Goal: Task Accomplishment & Management: Complete application form

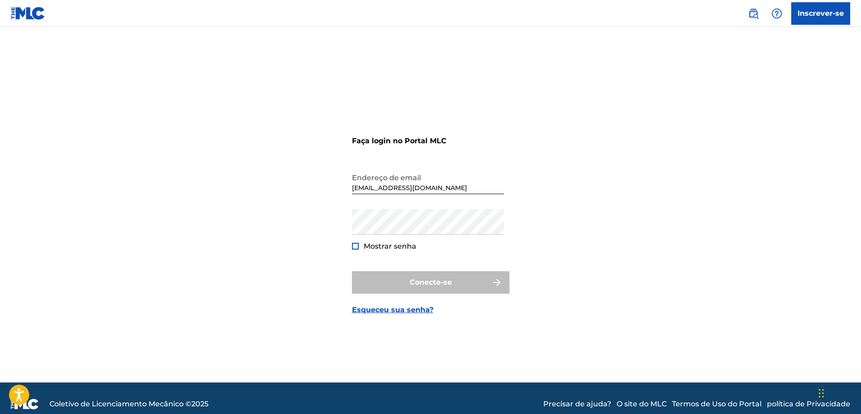
click at [810, 10] on font "Inscrever-se" at bounding box center [821, 13] width 46 height 9
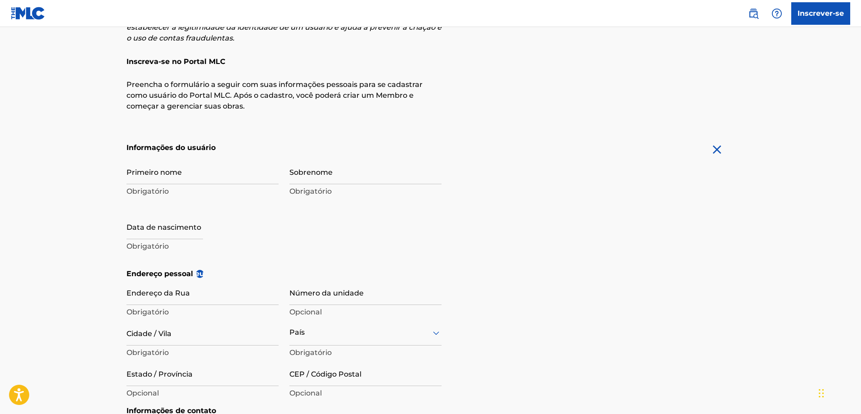
scroll to position [90, 0]
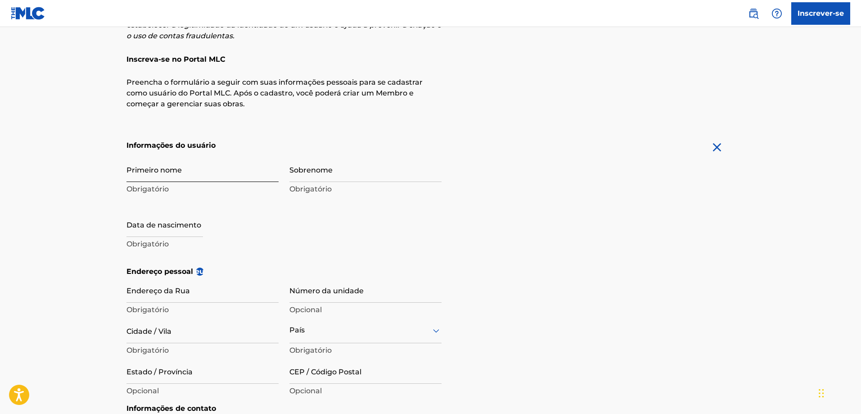
click at [190, 170] on input "Primeiro nome" at bounding box center [202, 169] width 152 height 26
type input "Gutemberg"
type input "[PERSON_NAME]"
type input "[GEOGRAPHIC_DATA][PERSON_NAME]"
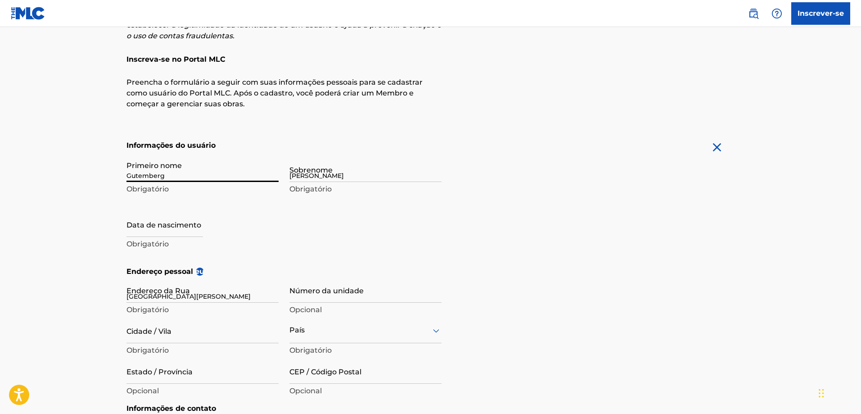
type input "Camaçari"
type input "[GEOGRAPHIC_DATA]"
type input "BA"
type input "42840-000"
type input "71"
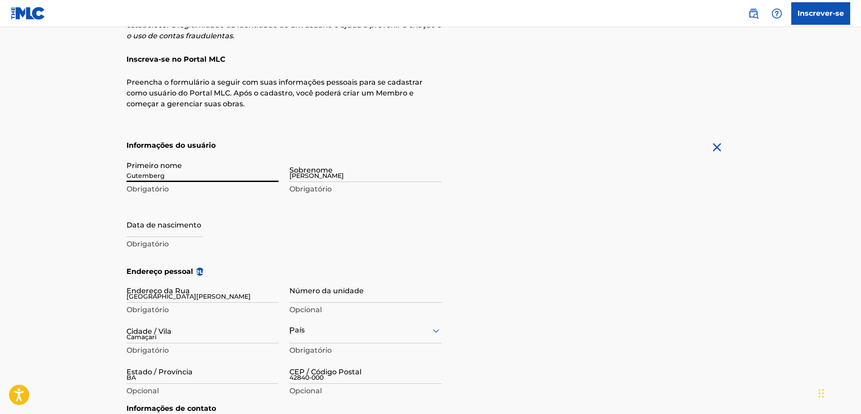
type input "999058538"
type input "Sign up"
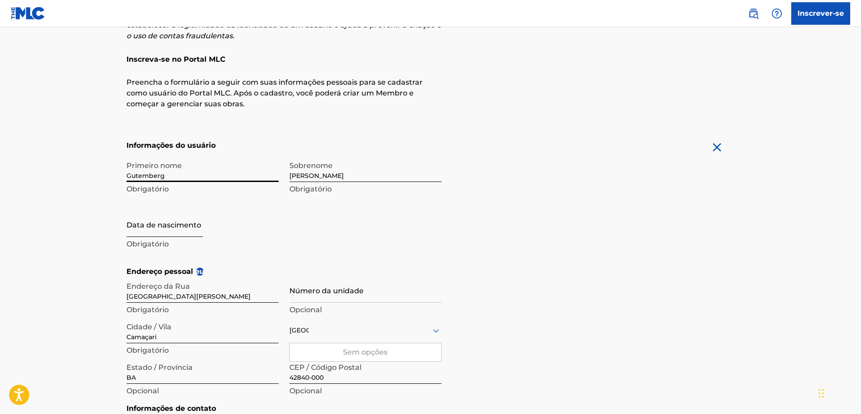
click at [173, 232] on input "text" at bounding box center [164, 224] width 77 height 26
select select "8"
select select "2025"
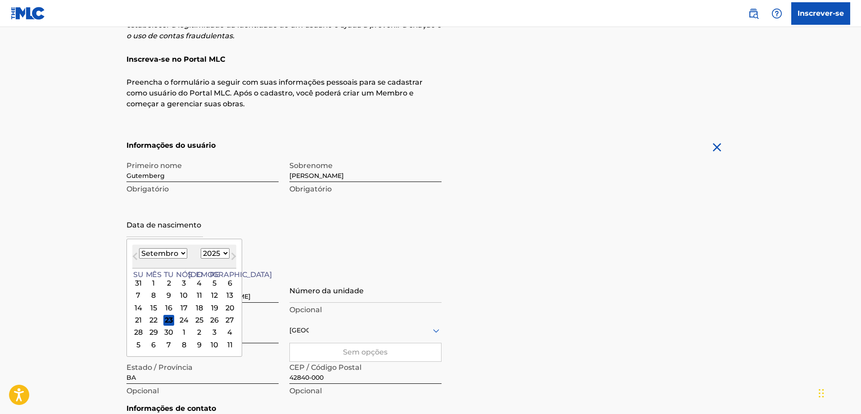
click at [182, 252] on select "Janeiro Fevereiro Marchar abril Poderia Junho Julho Agosto Setembro outubro nov…" at bounding box center [163, 253] width 48 height 10
click at [139, 248] on select "Janeiro Fevereiro Marchar abril Poderia Junho Julho Agosto Setembro outubro nov…" at bounding box center [163, 253] width 48 height 10
click at [226, 253] on button "Próximo mês" at bounding box center [233, 258] width 14 height 14
select select "3"
click at [223, 254] on select "1899 1900 1901 1902 1903 1904 1905 1906 1907 1908 1909 1910 1911 1912 1913 1914…" at bounding box center [215, 253] width 29 height 10
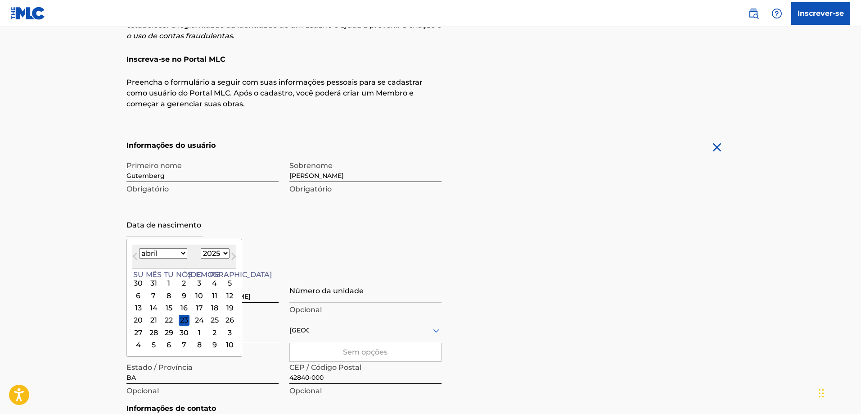
select select "1963"
click at [201, 248] on select "1899 1900 1901 1902 1903 1904 1905 1906 1907 1908 1909 1910 1911 1912 1913 1914…" at bounding box center [215, 253] width 29 height 10
click at [183, 253] on select "Janeiro Fevereiro Marchar abril Poderia Junho Julho Agosto Setembro outubro nov…" at bounding box center [163, 253] width 48 height 10
select select "2"
click at [139, 248] on select "Janeiro Fevereiro Marchar abril Poderia Junho Julho Agosto Setembro outubro nov…" at bounding box center [163, 253] width 48 height 10
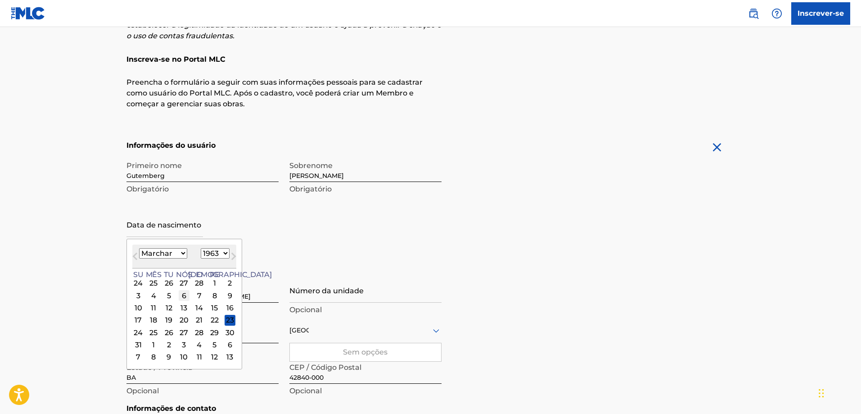
click at [182, 294] on div "6" at bounding box center [184, 295] width 11 height 11
type input "[DATE]"
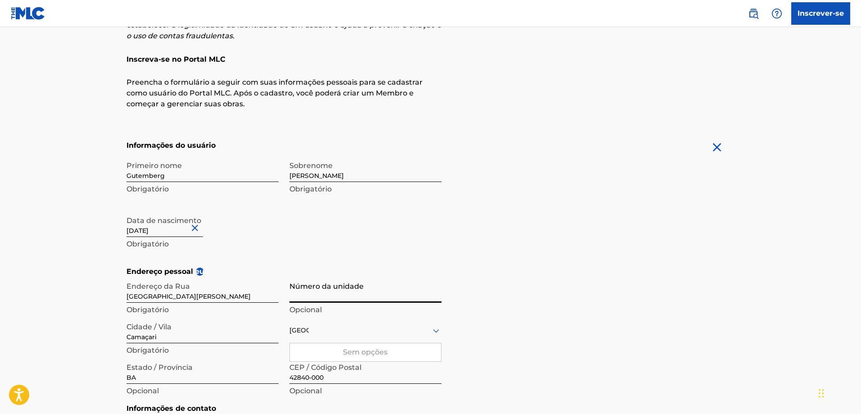
click at [325, 298] on input "Número da unidade" at bounding box center [365, 290] width 152 height 26
type input "661"
click at [521, 330] on div "Endereço pessoal eu Endereço da [GEOGRAPHIC_DATA] Número da unidade 661 Opciona…" at bounding box center [430, 334] width 608 height 137
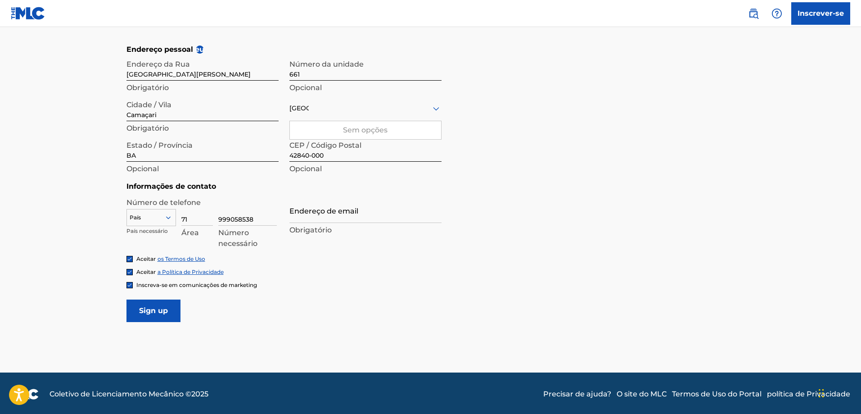
scroll to position [314, 0]
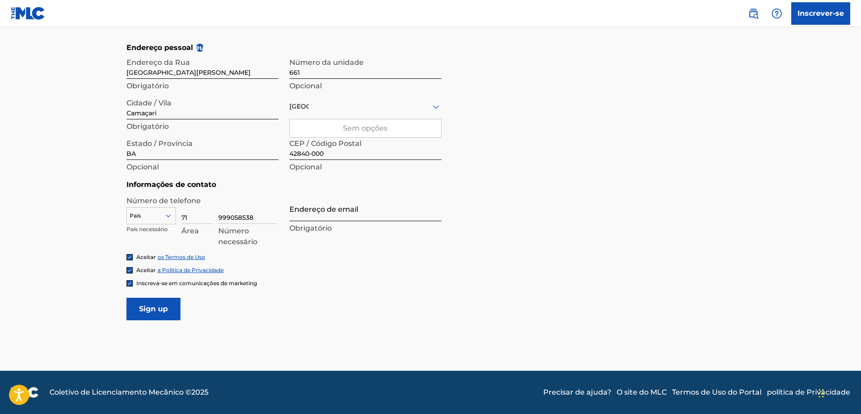
click at [329, 216] on input "Endereço de email" at bounding box center [365, 208] width 152 height 26
type input "[EMAIL_ADDRESS][DOMAIN_NAME]"
click at [165, 305] on input "Sign up" at bounding box center [153, 308] width 54 height 23
click at [362, 113] on div "País" at bounding box center [365, 107] width 152 height 26
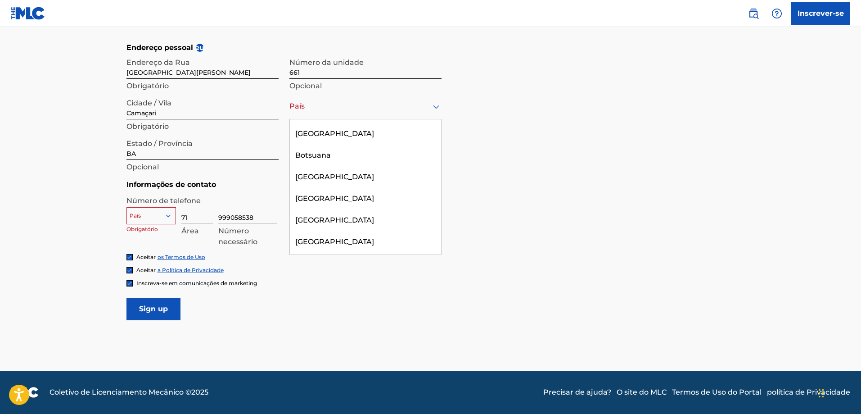
scroll to position [540, 0]
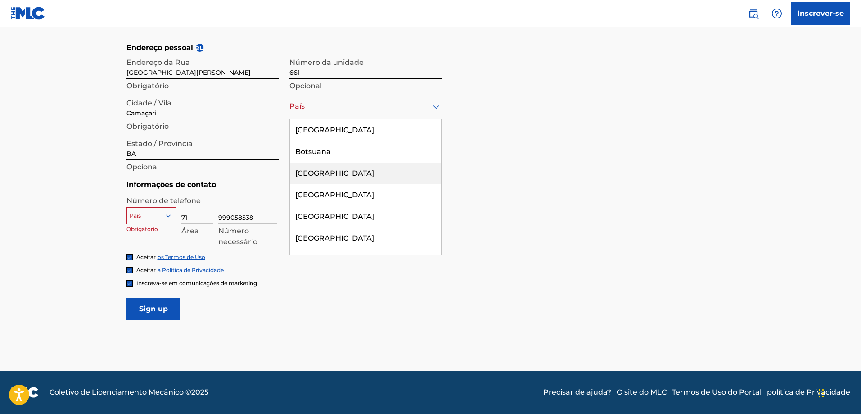
click at [305, 171] on font "[GEOGRAPHIC_DATA]" at bounding box center [334, 173] width 79 height 9
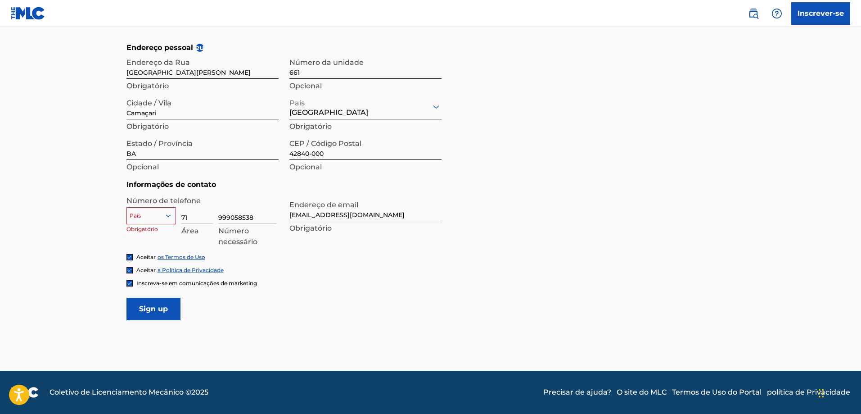
click at [520, 162] on div "Endereço pessoal eu Endereço da [GEOGRAPHIC_DATA] Número da unidade 661 Opciona…" at bounding box center [430, 110] width 608 height 137
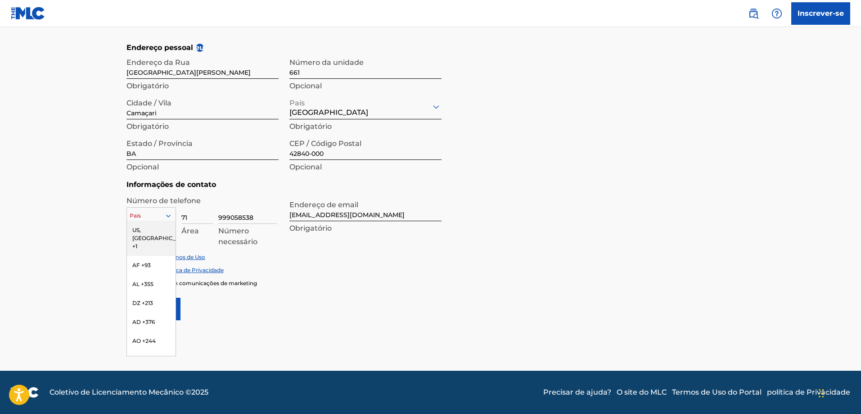
click at [170, 216] on icon at bounding box center [168, 215] width 5 height 3
click at [148, 265] on font "BA +387" at bounding box center [143, 268] width 23 height 7
click at [167, 215] on icon at bounding box center [168, 216] width 8 height 8
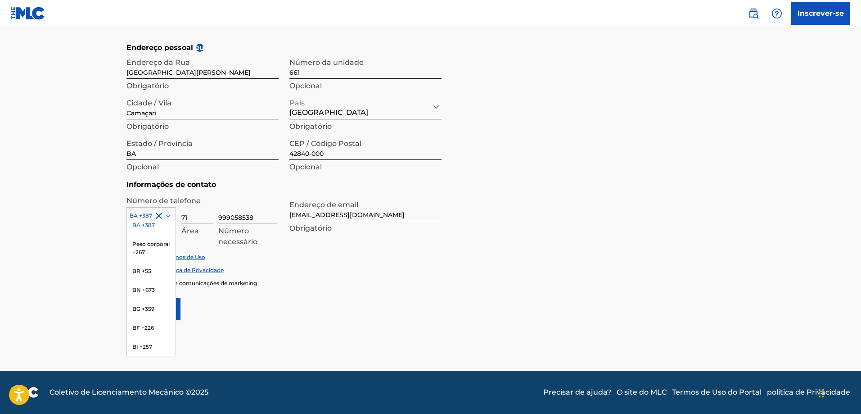
scroll to position [495, 0]
click at [154, 262] on div "BR +55" at bounding box center [151, 269] width 49 height 19
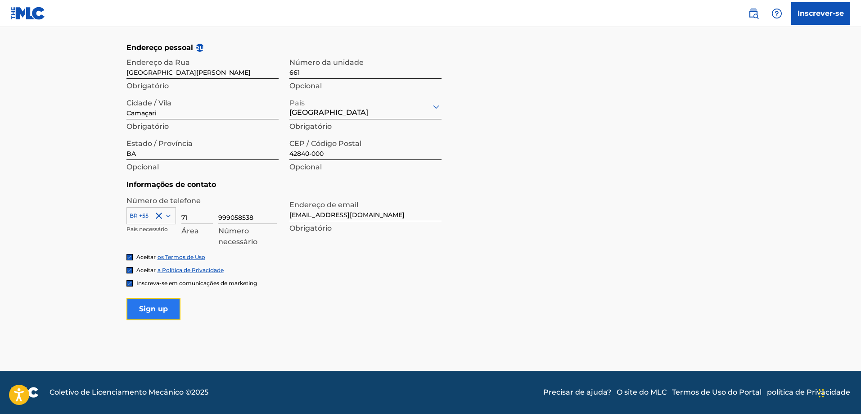
click at [158, 304] on input "Sign up" at bounding box center [153, 308] width 54 height 23
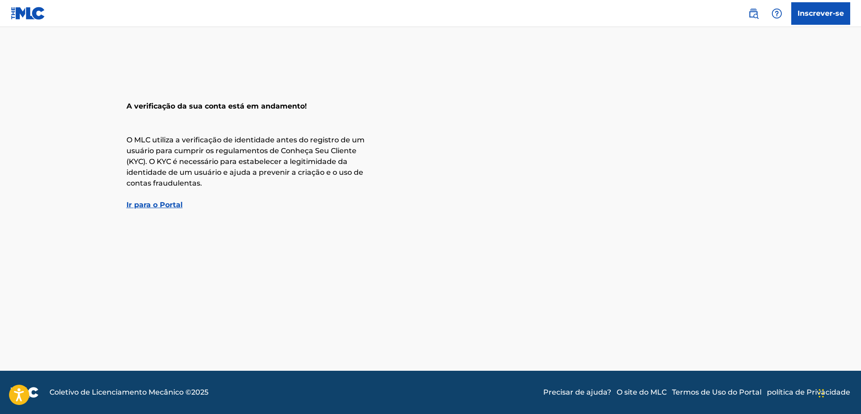
click at [157, 206] on font "Ir para o Portal" at bounding box center [154, 204] width 56 height 9
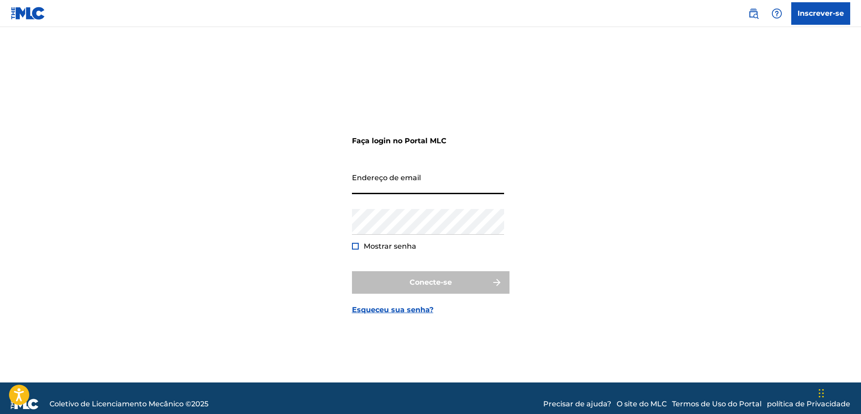
click at [399, 181] on input "Endereço de email" at bounding box center [428, 181] width 152 height 26
type input "[EMAIL_ADDRESS][DOMAIN_NAME]"
